Goal: Check status: Check status

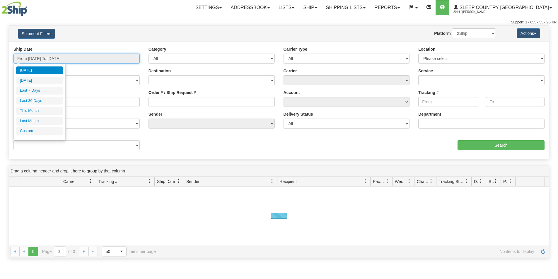
click at [57, 60] on input "From [DATE] To [DATE]" at bounding box center [76, 59] width 126 height 10
click at [42, 100] on li "Last 30 Days" at bounding box center [39, 101] width 47 height 8
type input "From [DATE] To [DATE]"
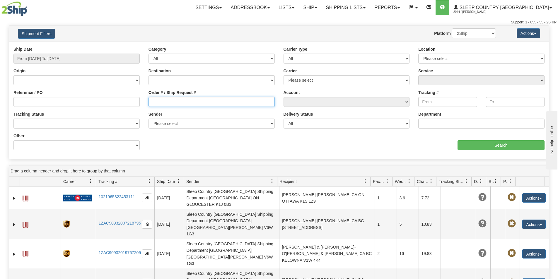
click at [244, 101] on input "Order # / Ship Request #" at bounding box center [211, 102] width 126 height 10
paste input "9000I054841"
type input "9000I054841"
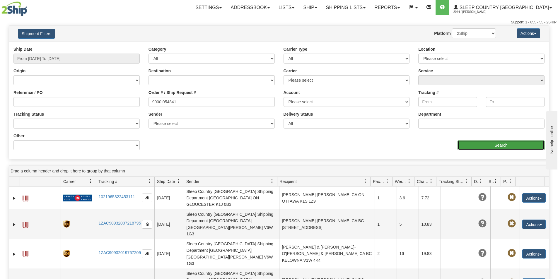
click at [488, 144] on input "Search" at bounding box center [500, 145] width 87 height 10
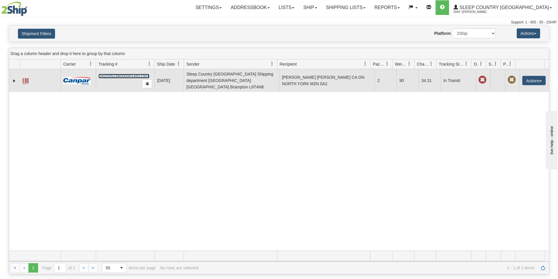
click at [113, 74] on link "D420352380000014911001" at bounding box center [123, 76] width 51 height 5
